Goal: Task Accomplishment & Management: Use online tool/utility

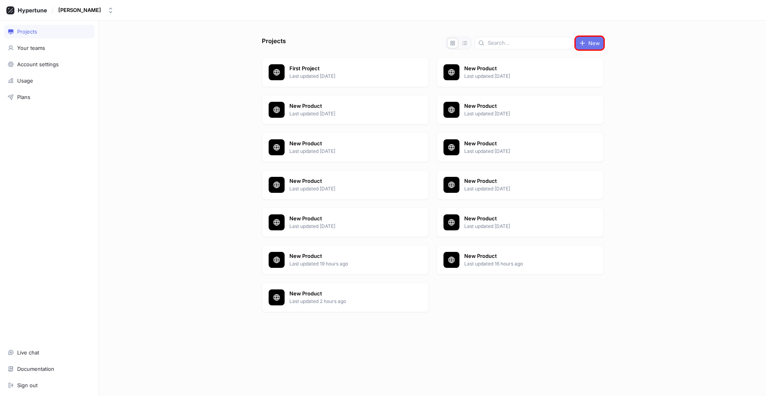
click at [590, 43] on span "New" at bounding box center [595, 43] width 12 height 5
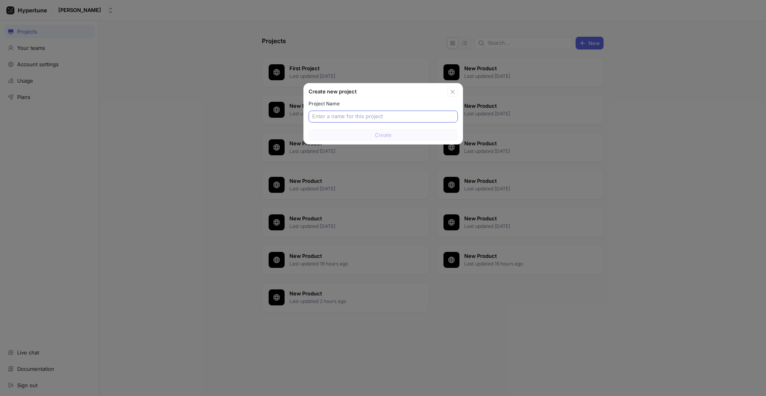
click at [383, 117] on input "text" at bounding box center [383, 117] width 142 height 8
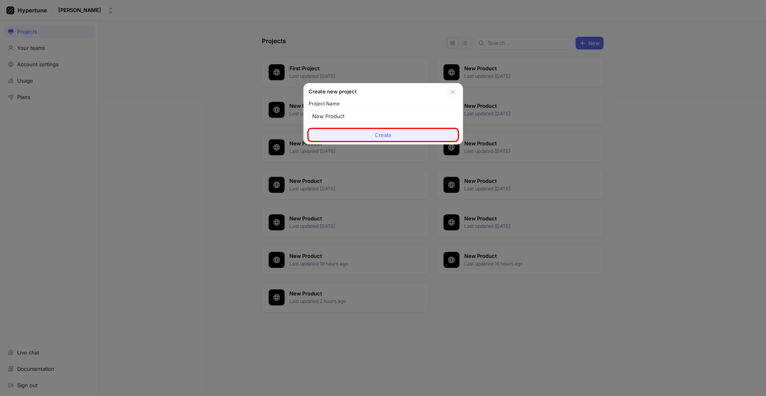
type input "New Product"
click at [383, 135] on span "Create" at bounding box center [383, 135] width 17 height 5
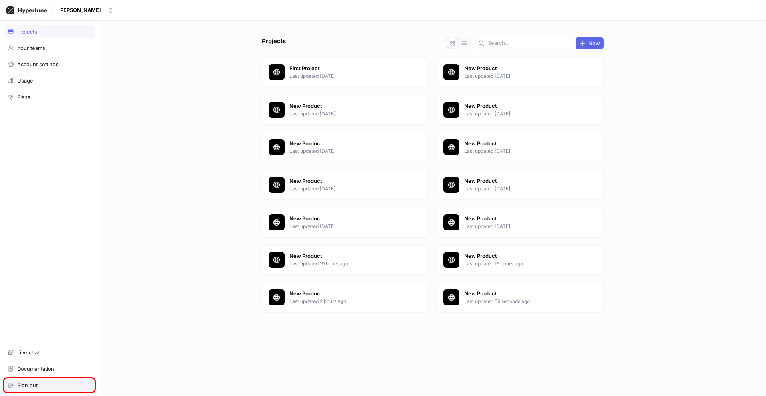
click at [49, 385] on div "Sign out" at bounding box center [49, 385] width 83 height 6
